Goal: Use online tool/utility: Utilize a website feature to perform a specific function

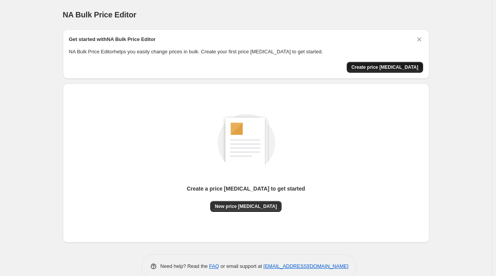
click at [400, 65] on span "Create price [MEDICAL_DATA]" at bounding box center [385, 67] width 67 height 6
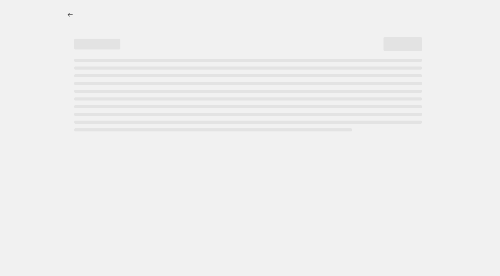
select select "percentage"
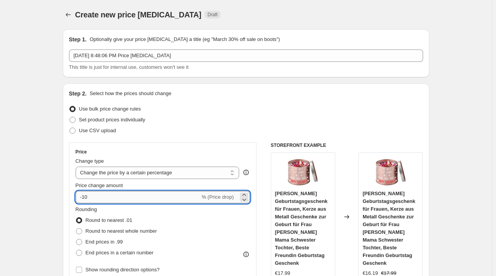
click at [140, 198] on input "-10" at bounding box center [138, 197] width 125 height 12
type input "-1"
type input "-28"
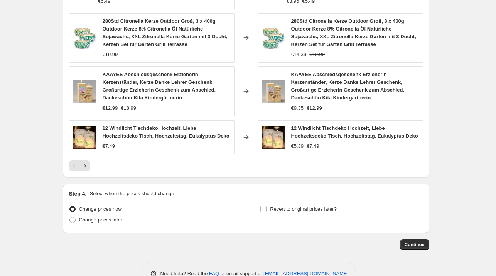
scroll to position [562, 0]
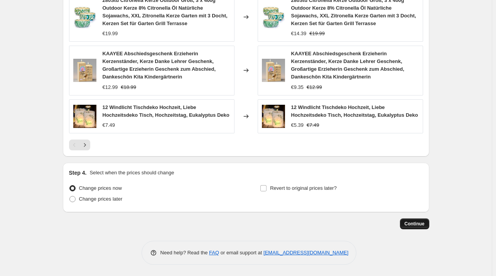
click at [420, 224] on span "Continue" at bounding box center [415, 223] width 20 height 6
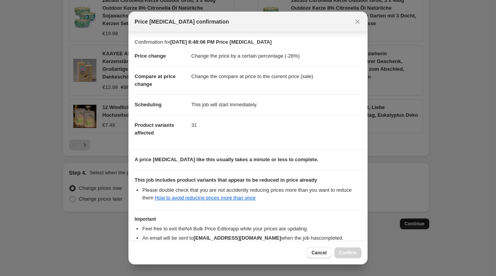
scroll to position [49, 0]
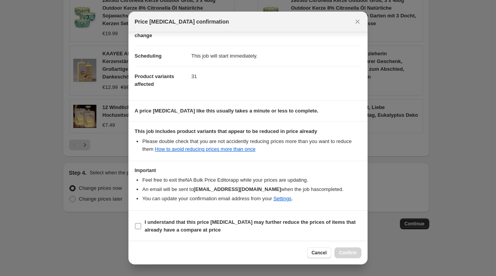
click at [188, 221] on b "I understand that this price [MEDICAL_DATA] may further reduce the prices of it…" at bounding box center [250, 226] width 211 height 14
click at [141, 223] on input "I understand that this price [MEDICAL_DATA] may further reduce the prices of it…" at bounding box center [138, 226] width 6 height 6
checkbox input "true"
click at [344, 254] on span "Confirm" at bounding box center [348, 252] width 18 height 6
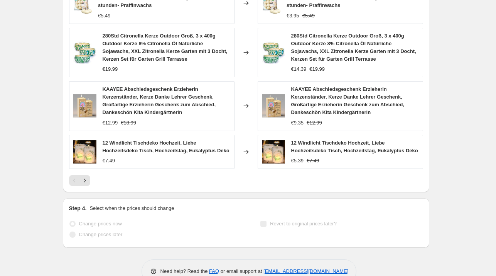
scroll to position [582, 0]
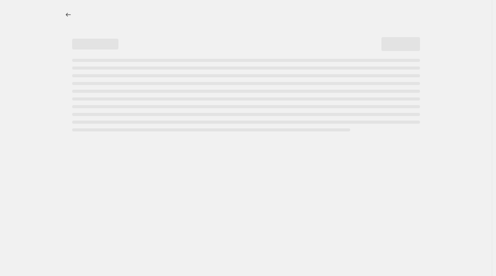
select select "percentage"
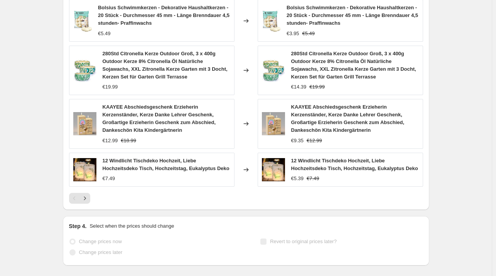
scroll to position [0, 0]
